Goal: Consume media (video, audio)

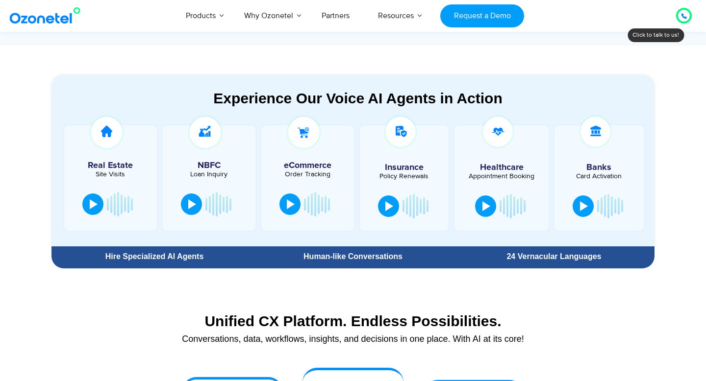
scroll to position [504, 0]
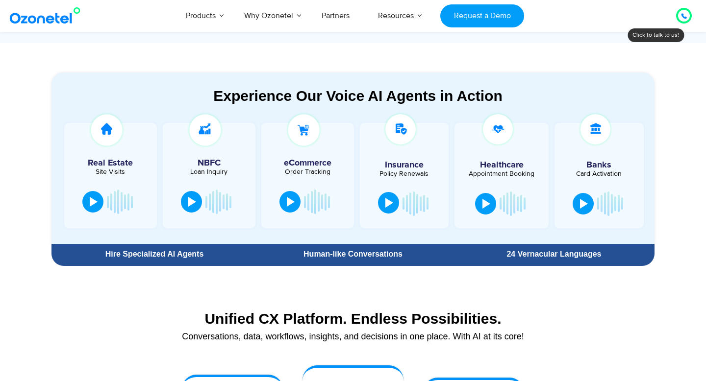
click at [383, 203] on button at bounding box center [388, 203] width 21 height 22
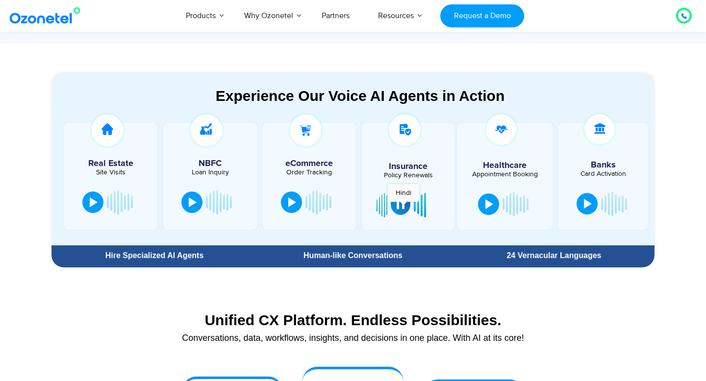
click at [403, 207] on div at bounding box center [401, 205] width 8 height 10
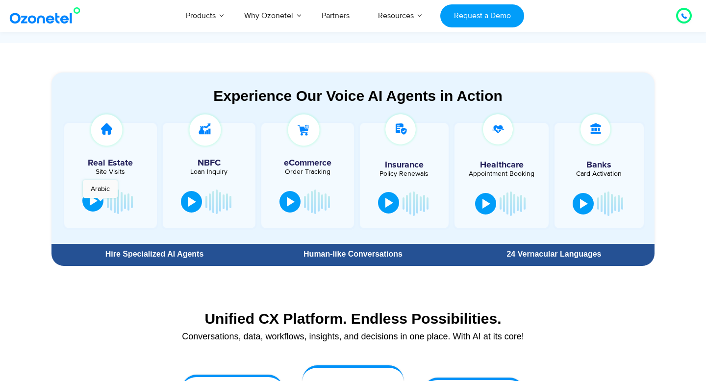
click at [100, 203] on button at bounding box center [92, 201] width 21 height 22
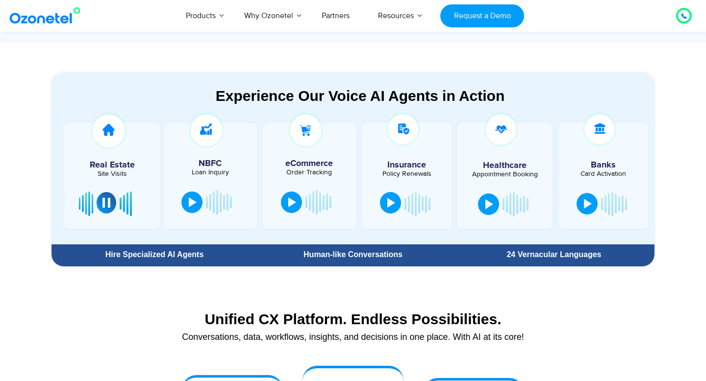
click at [109, 203] on div at bounding box center [106, 203] width 8 height 10
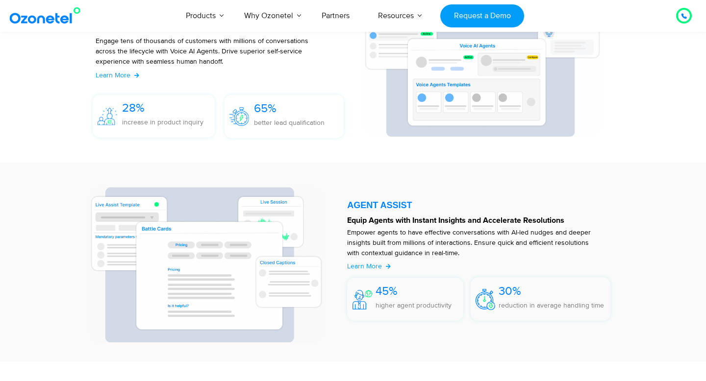
scroll to position [1161, 0]
